Goal: Information Seeking & Learning: Check status

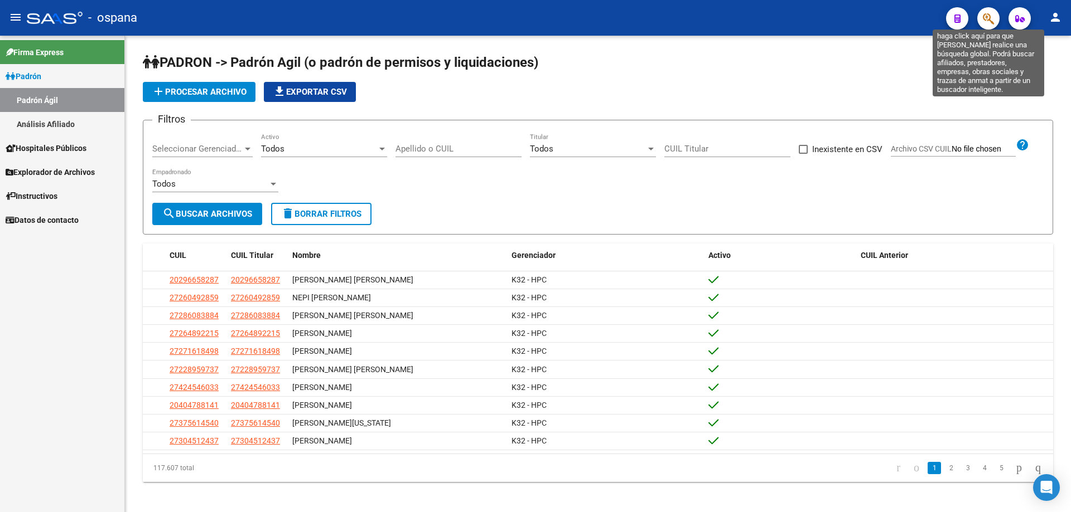
click at [984, 14] on icon "button" at bounding box center [988, 18] width 11 height 13
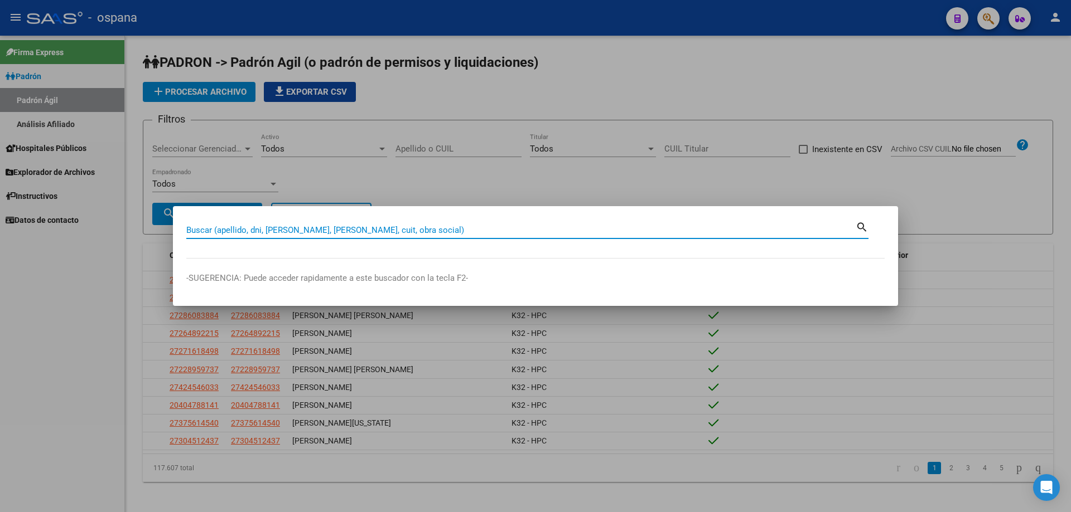
click at [444, 230] on input "Buscar (apellido, dni, [PERSON_NAME], [PERSON_NAME], cuit, obra social)" at bounding box center [520, 230] width 669 height 10
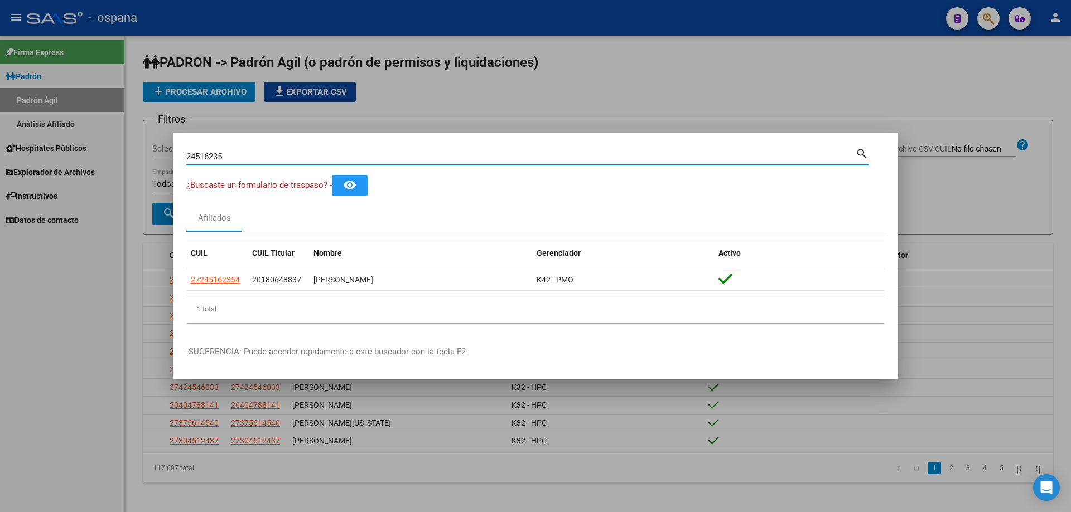
click at [415, 158] on input "24516235" at bounding box center [520, 157] width 669 height 10
type input "10438411"
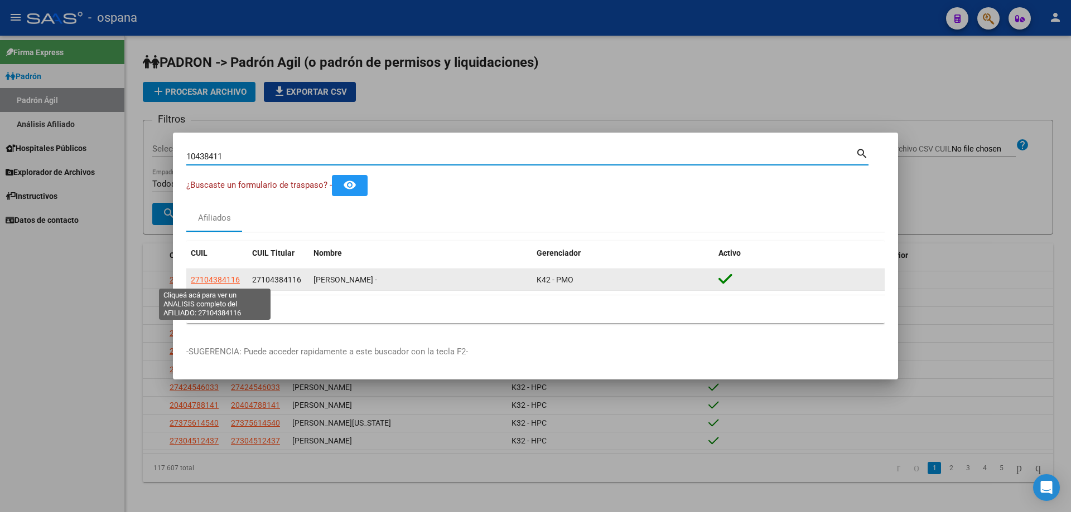
click at [224, 284] on span "27104384116" at bounding box center [215, 279] width 49 height 9
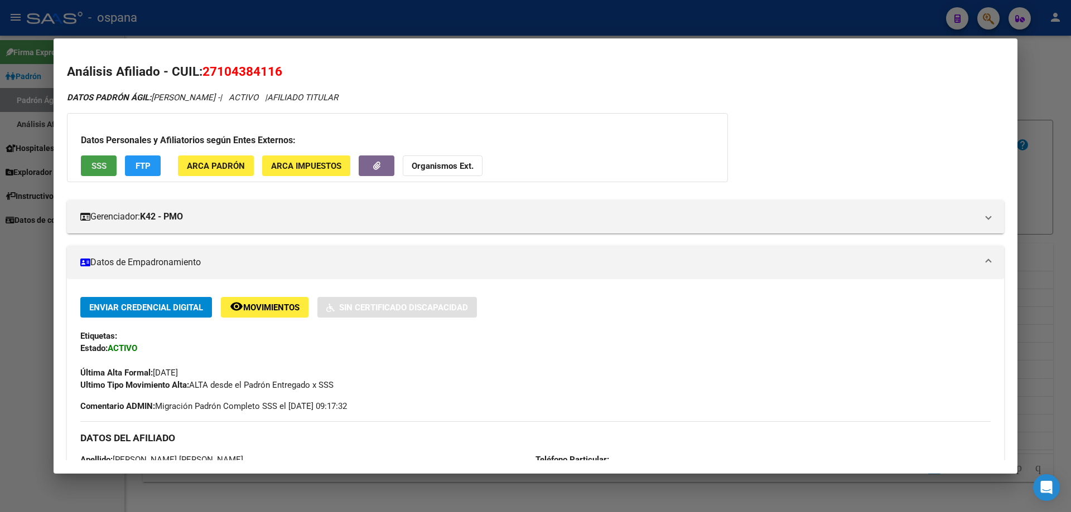
click at [101, 173] on button "SSS" at bounding box center [99, 166] width 36 height 21
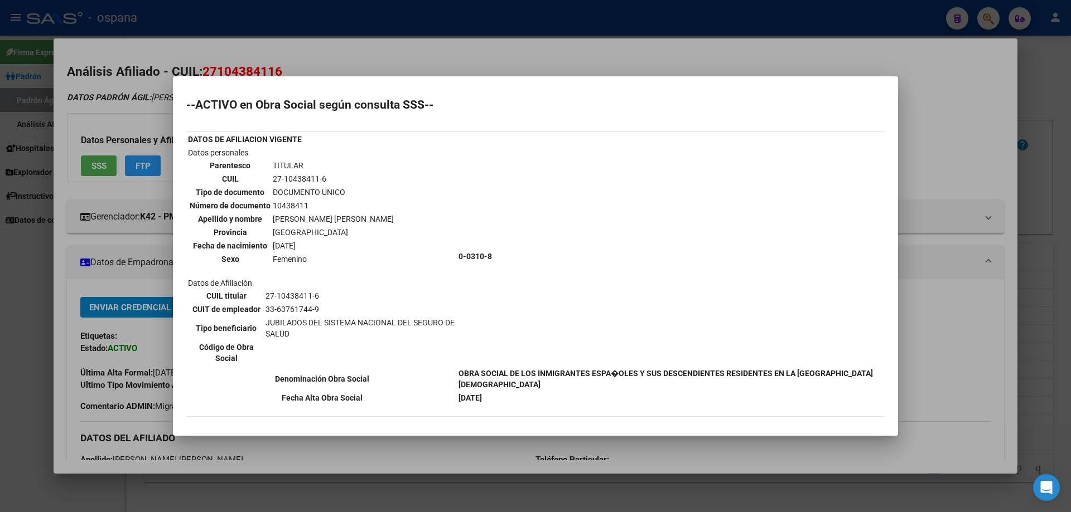
drag, startPoint x: 306, startPoint y: 221, endPoint x: 584, endPoint y: 362, distance: 311.2
click at [584, 362] on tr "Datos personales Parentesco TITULAR CUIL 27-10438411-6 Tipo de documento DOCUME…" at bounding box center [535, 257] width 696 height 220
click at [569, 355] on td "0-0310-8" at bounding box center [670, 257] width 425 height 220
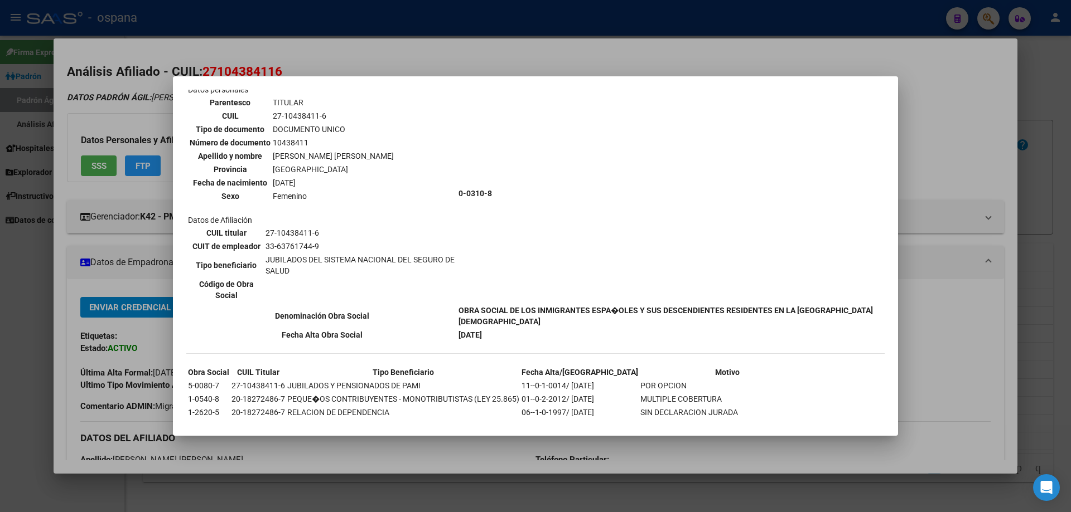
scroll to position [110, 0]
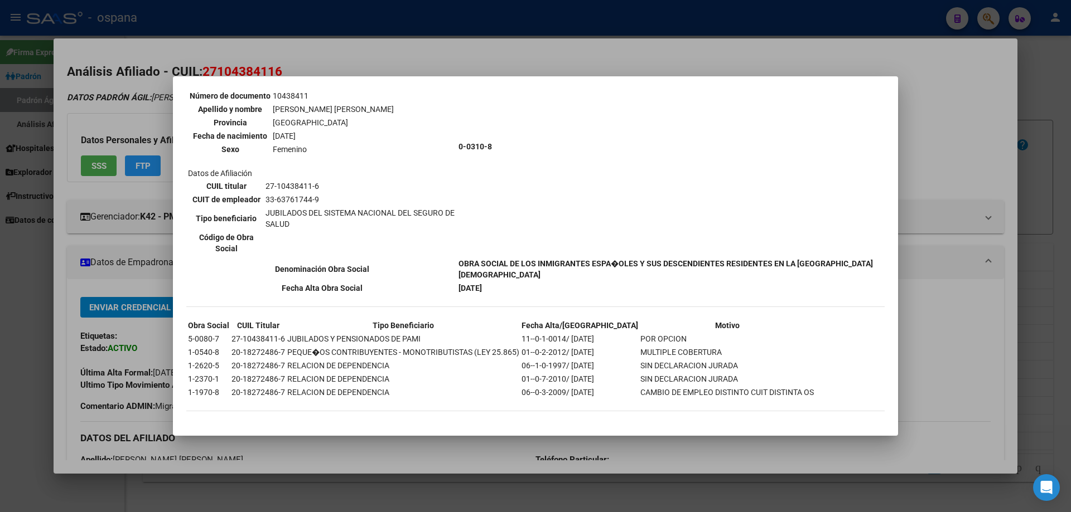
drag, startPoint x: 480, startPoint y: 254, endPoint x: 535, endPoint y: 283, distance: 62.6
click at [534, 283] on tbody "DATOS DE AFILIACION VIGENTE Datos personales Parentesco TITULAR CUIL 27-1043841…" at bounding box center [535, 158] width 696 height 271
click at [535, 283] on td "[DATE]" at bounding box center [670, 288] width 425 height 12
click at [536, 283] on td "[DATE]" at bounding box center [670, 288] width 425 height 12
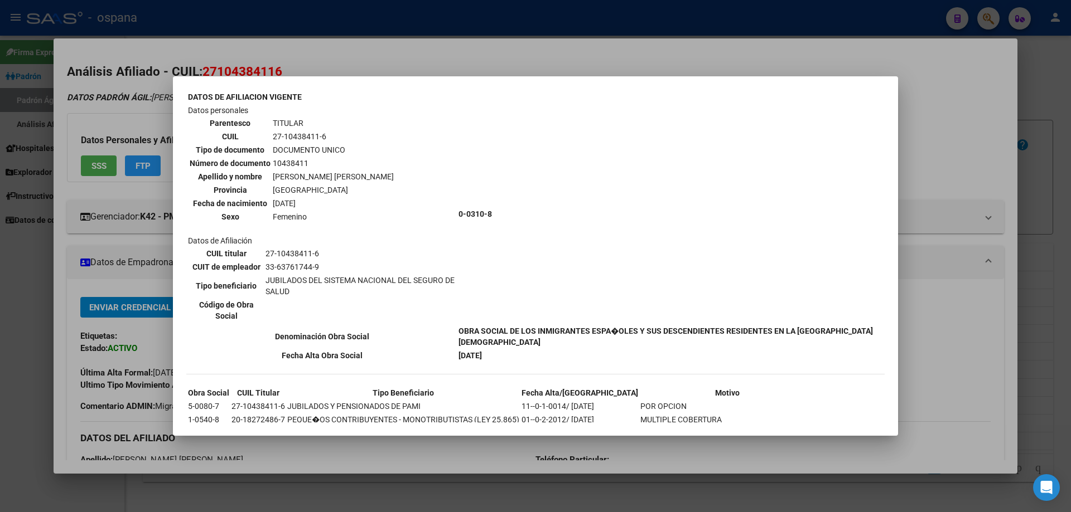
scroll to position [0, 0]
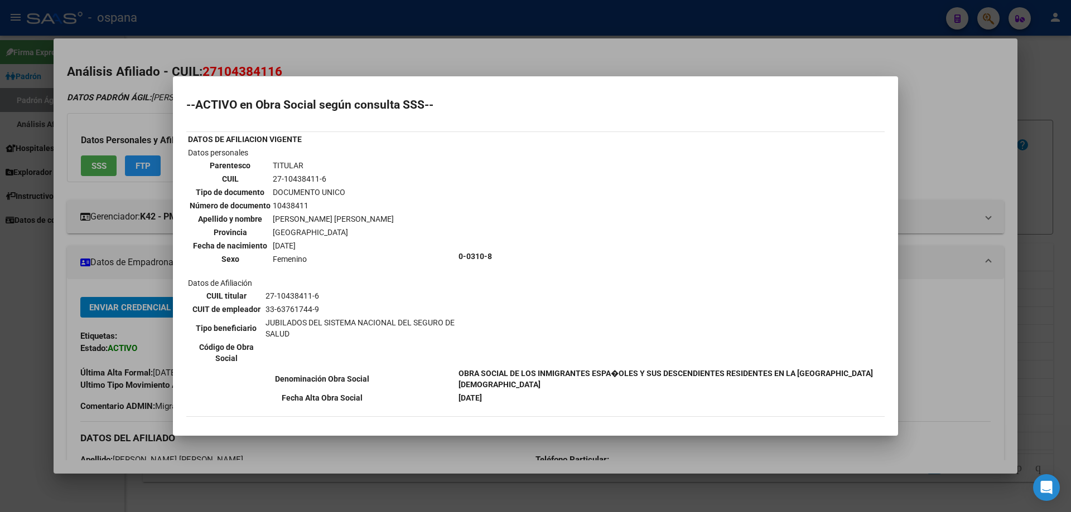
drag, startPoint x: 185, startPoint y: 137, endPoint x: 312, endPoint y: 139, distance: 127.1
click at [312, 139] on mat-dialog-content "--ACTIVO en Obra Social según consulta SSS-- DATOS DE AFILIACION VIGENTE Datos …" at bounding box center [535, 256] width 725 height 333
click at [306, 156] on td "Datos personales Parentesco TITULAR CUIL 27-10438411-6 Tipo de documento DOCUME…" at bounding box center [321, 257] width 269 height 220
drag, startPoint x: 189, startPoint y: 283, endPoint x: 263, endPoint y: 282, distance: 74.2
click at [263, 282] on td "Datos personales Parentesco TITULAR CUIL 27-10438411-6 Tipo de documento DOCUME…" at bounding box center [321, 257] width 269 height 220
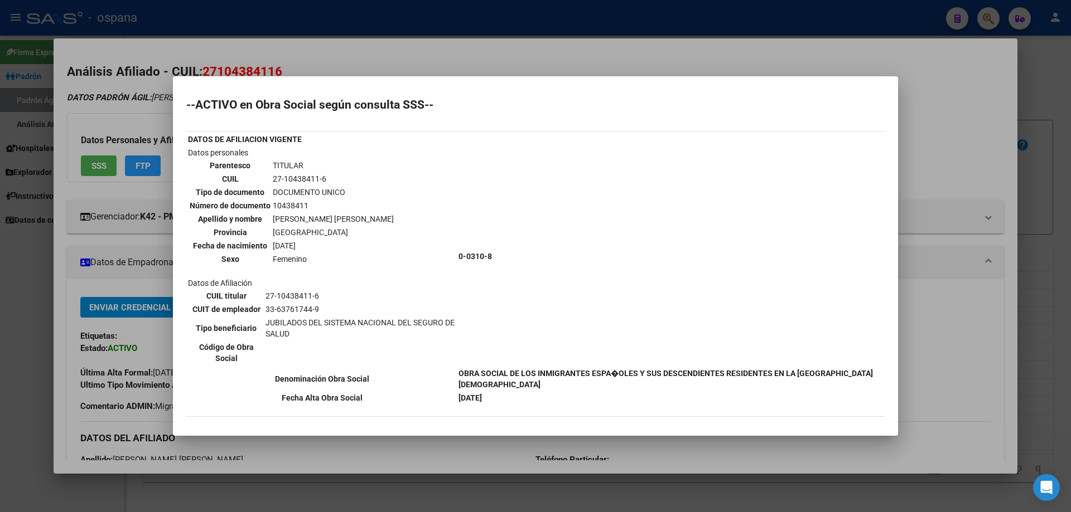
click at [492, 316] on td "0-0310-8" at bounding box center [670, 257] width 425 height 220
drag, startPoint x: 469, startPoint y: 253, endPoint x: 507, endPoint y: 255, distance: 38.5
click at [507, 255] on tr "Datos personales Parentesco TITULAR CUIL 27-10438411-6 Tipo de documento DOCUME…" at bounding box center [535, 257] width 696 height 220
click at [492, 255] on b "0-0310-8" at bounding box center [474, 256] width 33 height 9
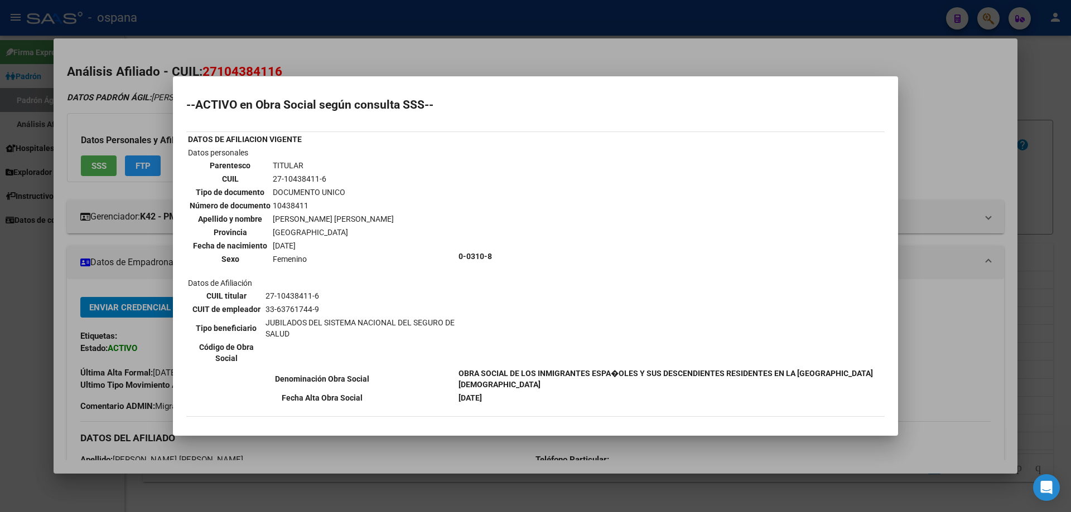
click at [492, 255] on b "0-0310-8" at bounding box center [474, 256] width 33 height 9
drag, startPoint x: 285, startPoint y: 214, endPoint x: 327, endPoint y: 218, distance: 42.6
click at [327, 218] on td "[PERSON_NAME] [PERSON_NAME]" at bounding box center [333, 219] width 122 height 12
click at [439, 243] on td "Datos personales Parentesco TITULAR CUIL 27-10438411-6 Tipo de documento DOCUME…" at bounding box center [321, 257] width 269 height 220
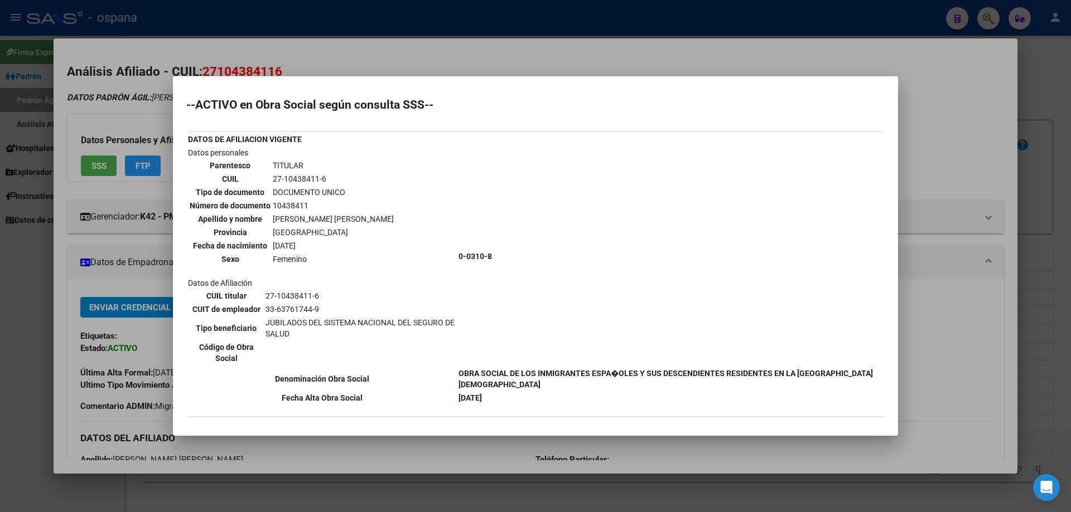
click at [345, 217] on td "[PERSON_NAME] [PERSON_NAME]" at bounding box center [333, 219] width 122 height 12
click at [345, 214] on td "[PERSON_NAME] [PERSON_NAME]" at bounding box center [333, 219] width 122 height 12
click at [371, 162] on td "Datos personales Parentesco TITULAR CUIL 27-10438411-6 Tipo de documento DOCUME…" at bounding box center [321, 257] width 269 height 220
click at [435, 147] on td "Datos personales Parentesco TITULAR CUIL 27-10438411-6 Tipo de documento DOCUME…" at bounding box center [321, 257] width 269 height 220
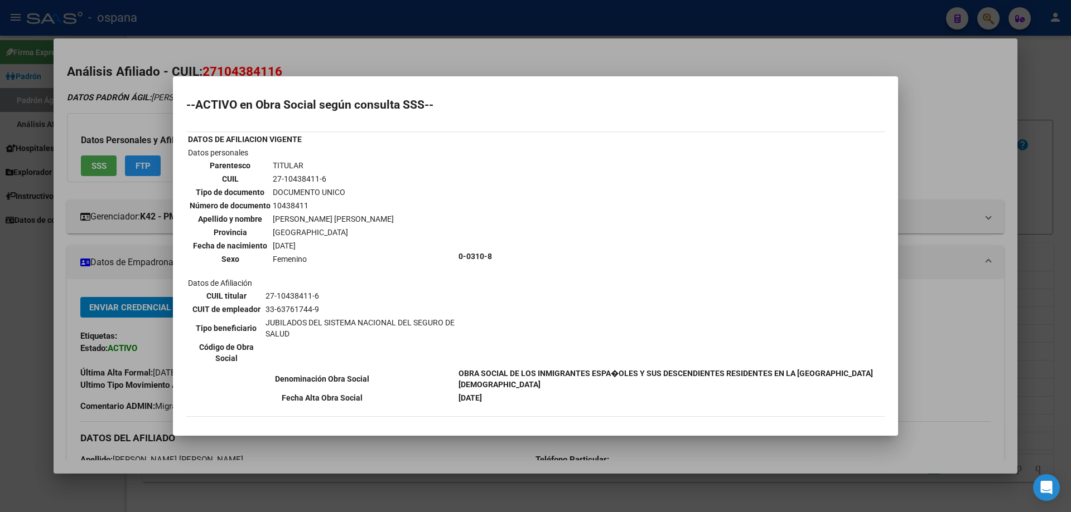
click at [435, 144] on td "DATOS DE AFILIACION VIGENTE" at bounding box center [321, 139] width 269 height 12
drag, startPoint x: 315, startPoint y: 178, endPoint x: 363, endPoint y: 252, distance: 88.2
click at [363, 252] on table "Parentesco TITULAR CUIL 27-10438411-6 Tipo de documento DOCUMENTO UNICO Número …" at bounding box center [291, 212] width 207 height 108
click at [351, 233] on td "[GEOGRAPHIC_DATA]" at bounding box center [333, 232] width 122 height 12
click at [342, 220] on td "[PERSON_NAME] [PERSON_NAME]" at bounding box center [333, 219] width 122 height 12
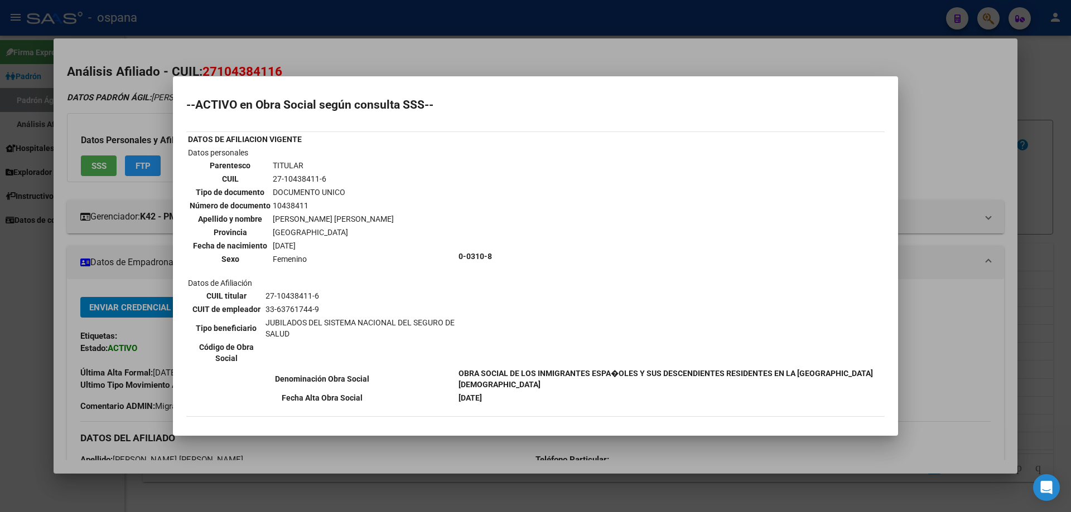
click at [342, 220] on td "[PERSON_NAME] [PERSON_NAME]" at bounding box center [333, 219] width 122 height 12
click at [337, 182] on td "27-10438411-6" at bounding box center [333, 179] width 122 height 12
